Goal: Task Accomplishment & Management: Use online tool/utility

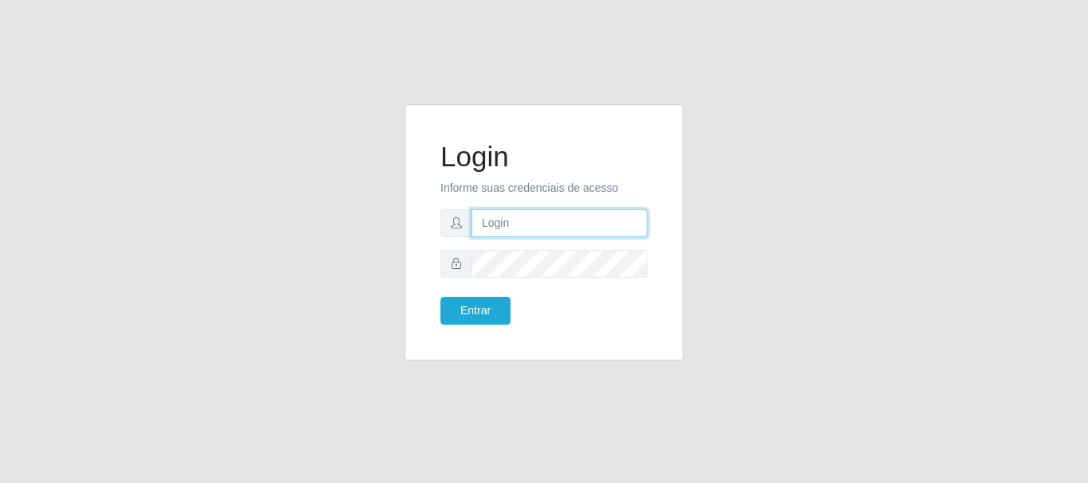
click at [593, 226] on input "text" at bounding box center [559, 223] width 176 height 28
type input "Ubiratan@confglacer"
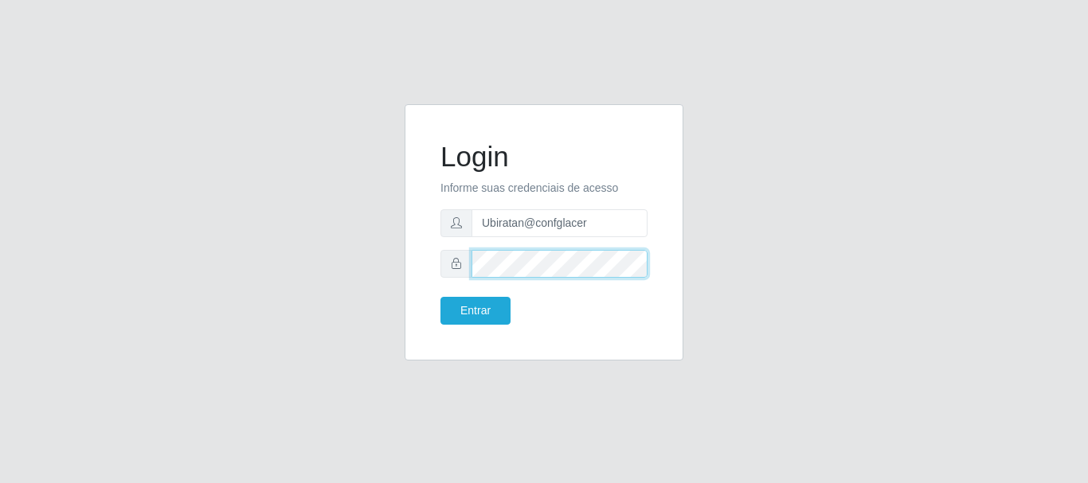
click at [440, 297] on button "Entrar" at bounding box center [475, 311] width 70 height 28
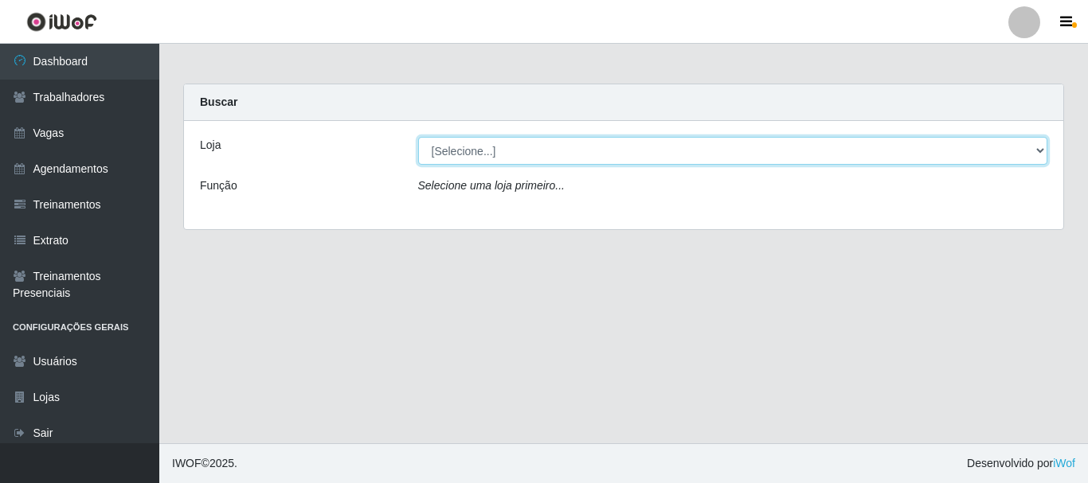
click at [1032, 152] on select "[Selecione...] Glace Real Confeitaria" at bounding box center [733, 151] width 630 height 28
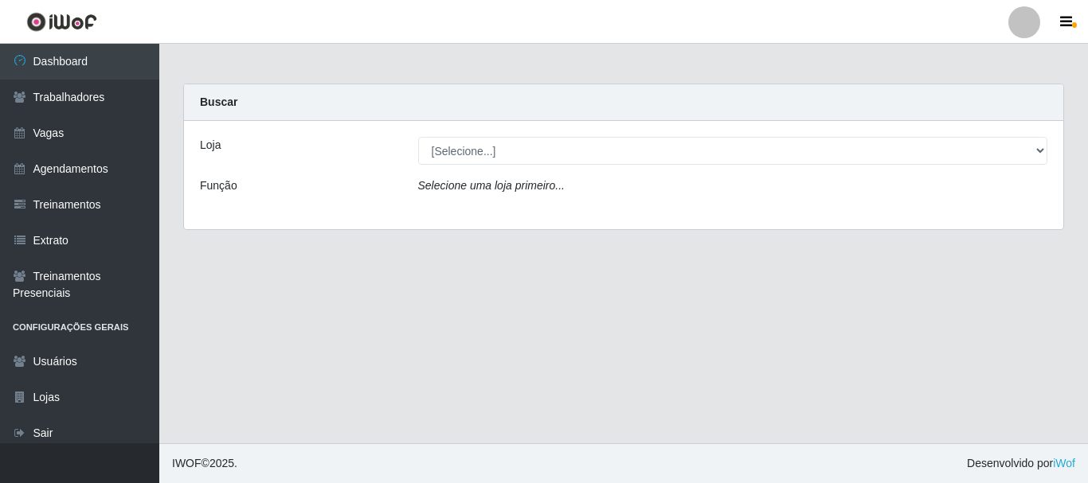
click at [936, 213] on div "Loja [Selecione...] Glace Real Confeitaria Função Selecione uma loja primeiro..." at bounding box center [623, 175] width 879 height 108
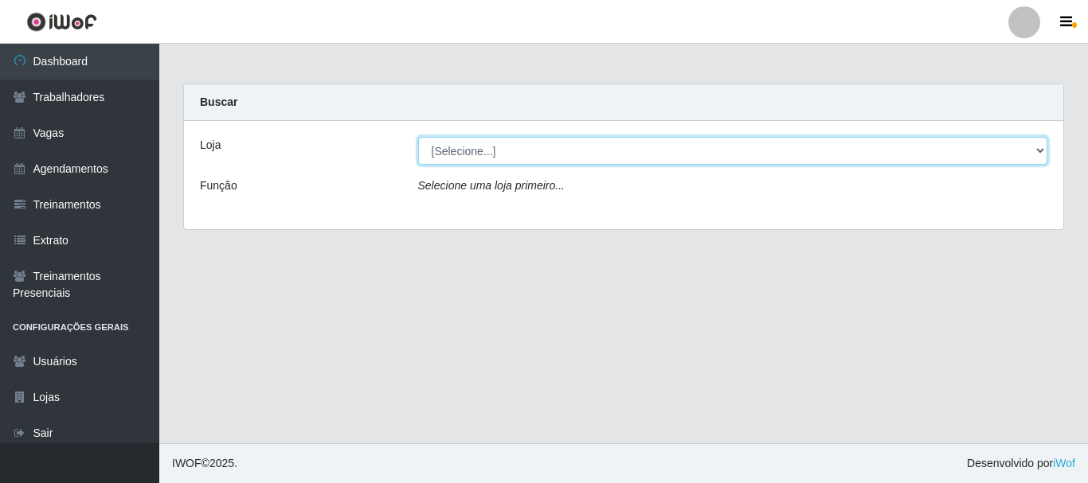
click at [947, 158] on select "[Selecione...] Glace Real Confeitaria" at bounding box center [733, 151] width 630 height 28
select select "445"
click at [418, 137] on select "[Selecione...] Glace Real Confeitaria" at bounding box center [733, 151] width 630 height 28
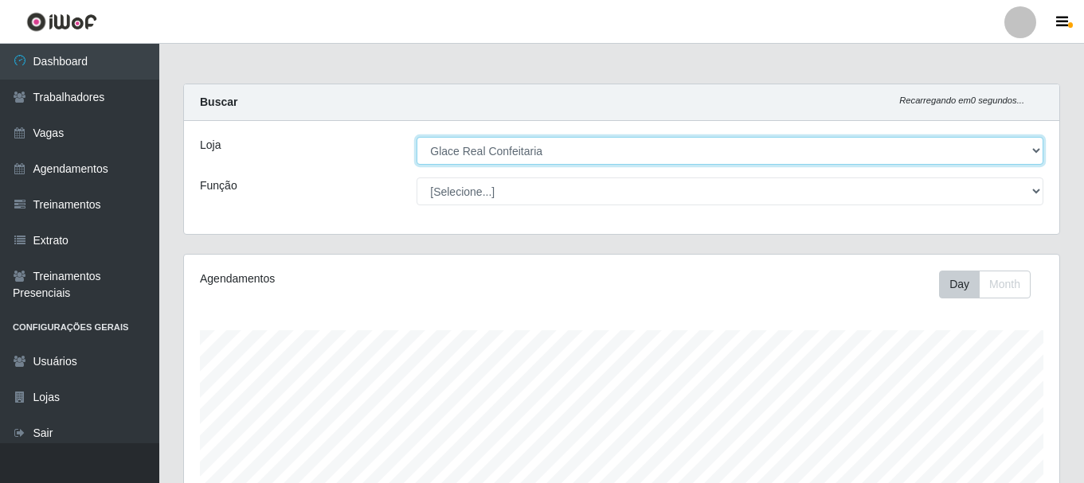
scroll to position [319, 0]
